Goal: Information Seeking & Learning: Learn about a topic

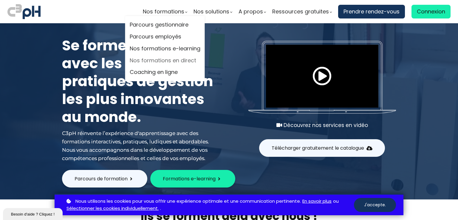
click at [169, 61] on link "Nos formations en direct" at bounding box center [165, 60] width 71 height 9
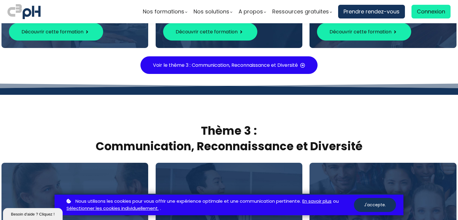
scroll to position [1287, 0]
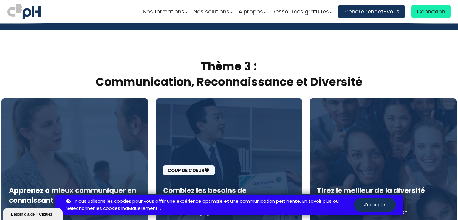
click at [456, 211] on div "Nous utilisons les cookies pour vous offrir une expérience optimale et une comm…" at bounding box center [229, 205] width 458 height 22
click at [419, 74] on div "Communication, Reconnaissance et Diversité" at bounding box center [228, 81] width 443 height 15
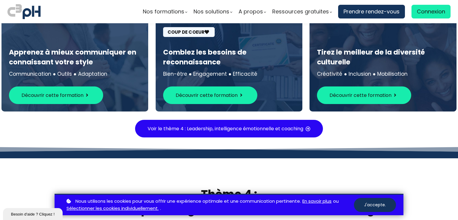
scroll to position [1464, 0]
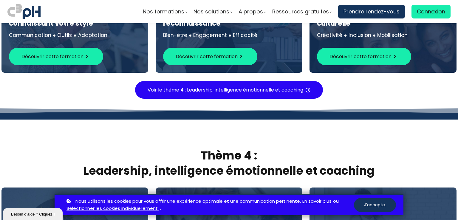
click at [423, 163] on div "Leadership, intelligence émotionnelle et coaching" at bounding box center [228, 170] width 443 height 15
click at [454, 205] on div "Nous utilisons les cookies pour vous offrir une expérience optimale et une comm…" at bounding box center [229, 205] width 458 height 22
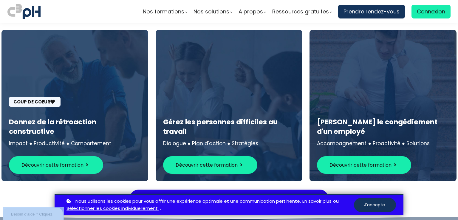
scroll to position [2220, 0]
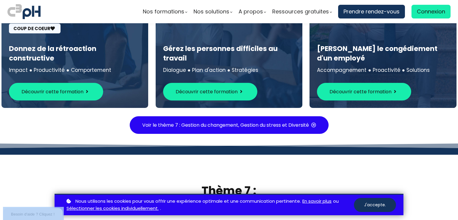
click at [456, 210] on div "Nous utilisons les cookies pour vous offrir une expérience optimale et une comm…" at bounding box center [229, 205] width 458 height 22
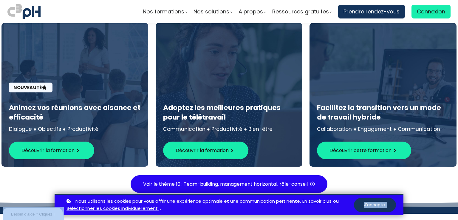
scroll to position [2946, 0]
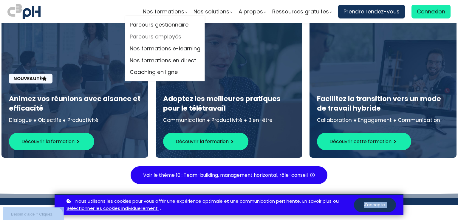
click at [177, 34] on link "Parcours employés" at bounding box center [165, 36] width 71 height 9
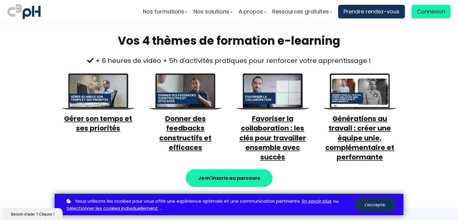
scroll to position [222, 0]
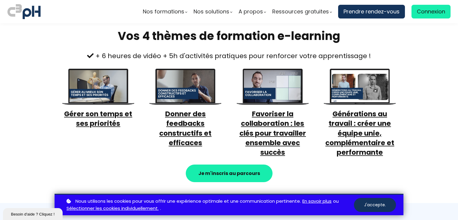
click at [9, 6] on img at bounding box center [23, 11] width 33 height 17
